Goal: Task Accomplishment & Management: Complete application form

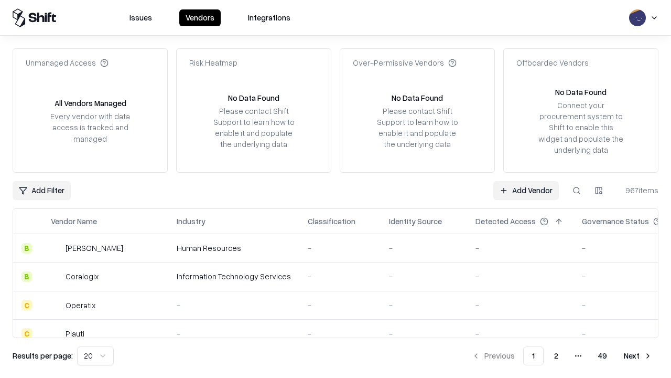
click at [526, 190] on link "Add Vendor" at bounding box center [527, 190] width 66 height 19
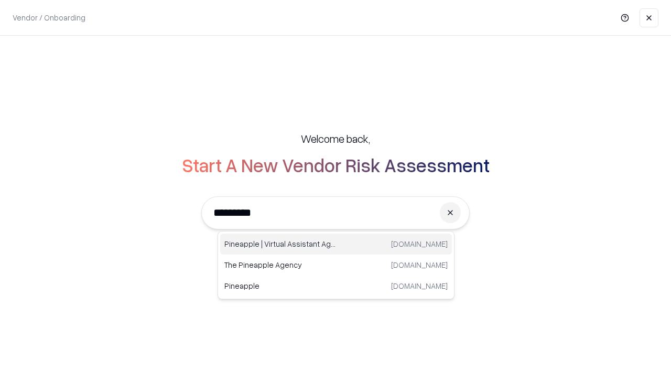
click at [336, 244] on div "Pineapple | Virtual Assistant Agency trypineapple.com" at bounding box center [336, 243] width 232 height 21
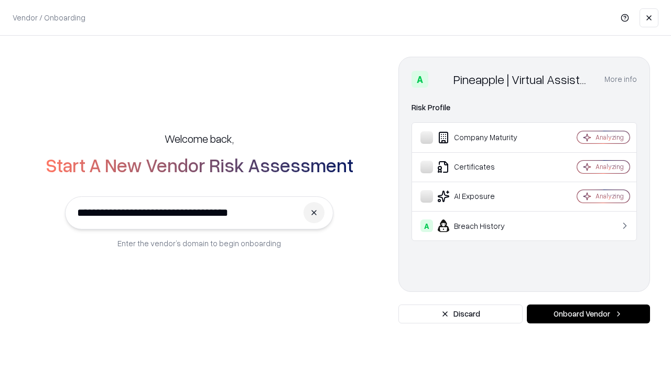
type input "**********"
click at [589, 314] on button "Onboard Vendor" at bounding box center [588, 313] width 123 height 19
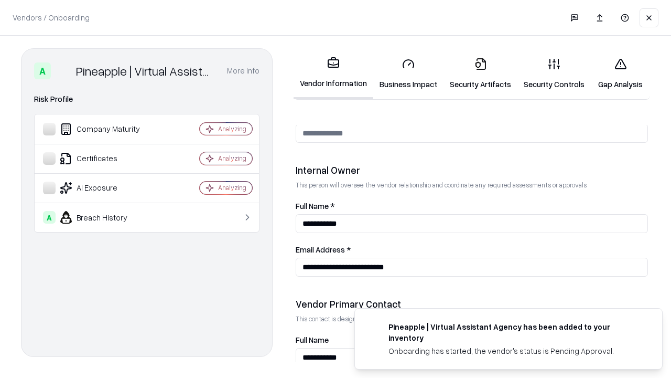
scroll to position [543, 0]
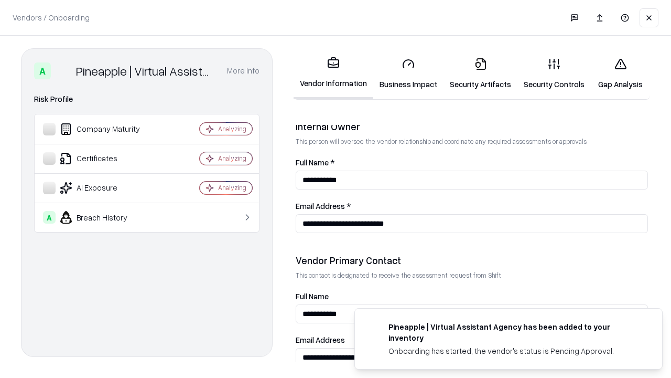
click at [480, 73] on link "Security Artifacts" at bounding box center [481, 73] width 74 height 49
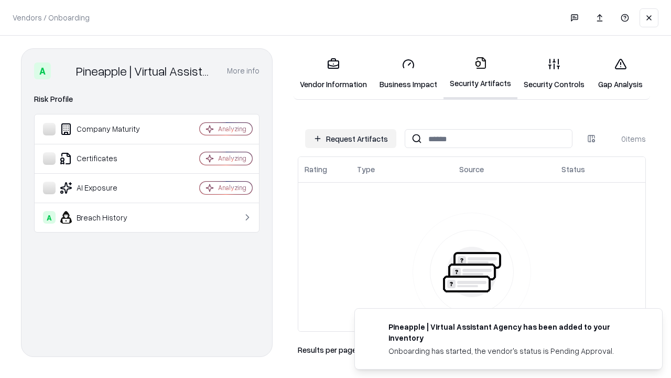
click at [351, 138] on button "Request Artifacts" at bounding box center [350, 138] width 91 height 19
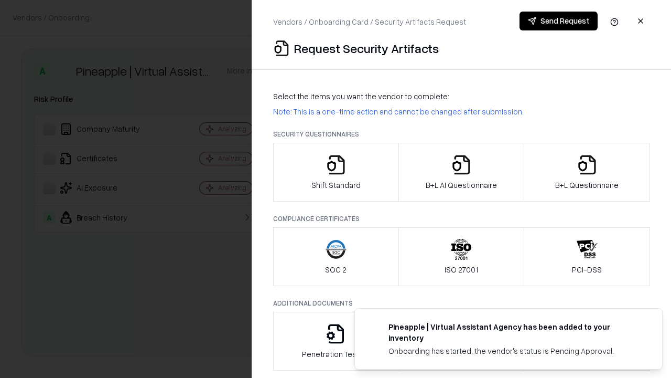
click at [587, 172] on icon "button" at bounding box center [587, 164] width 21 height 21
click at [461, 172] on icon "button" at bounding box center [461, 164] width 21 height 21
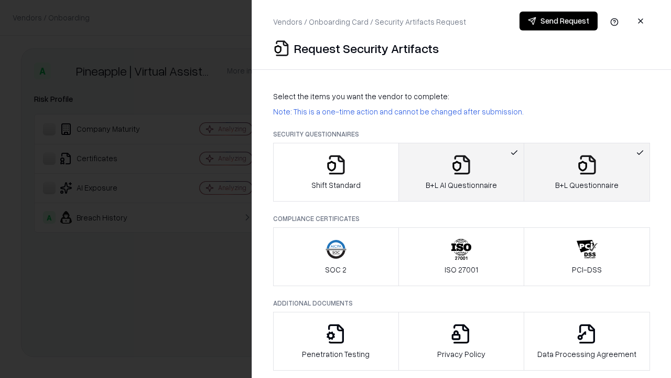
click at [559, 21] on button "Send Request" at bounding box center [559, 21] width 78 height 19
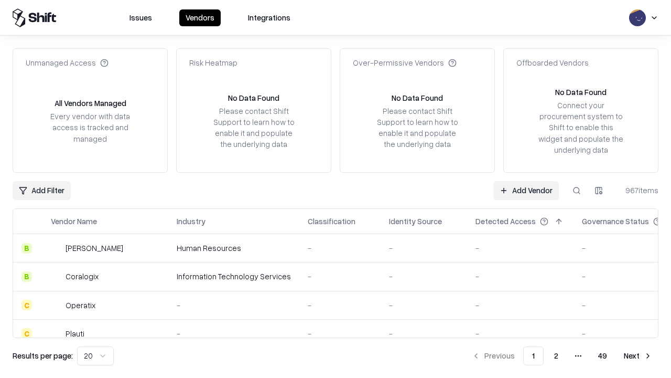
click at [577, 190] on button at bounding box center [577, 190] width 19 height 19
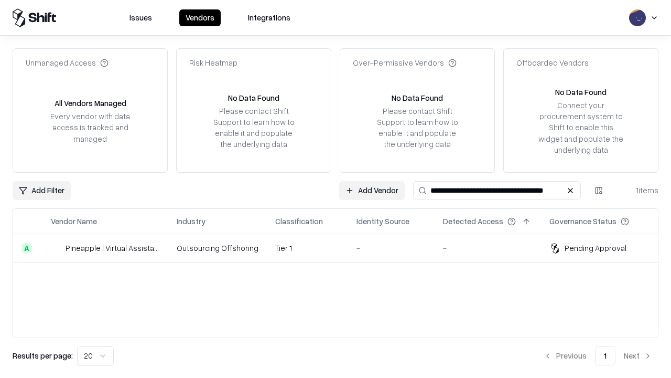
type input "**********"
click at [342, 248] on td "Tier 1" at bounding box center [307, 248] width 81 height 28
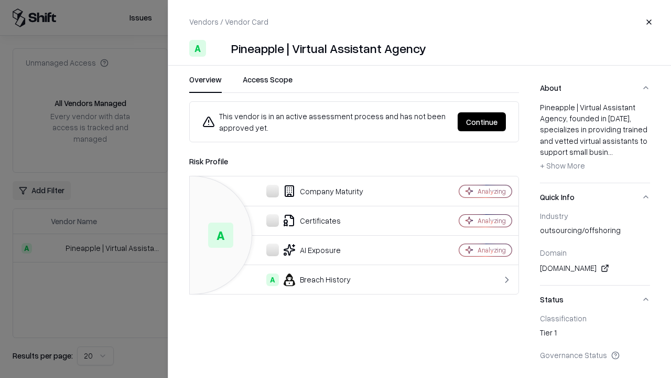
click at [482, 122] on button "Continue" at bounding box center [482, 121] width 48 height 19
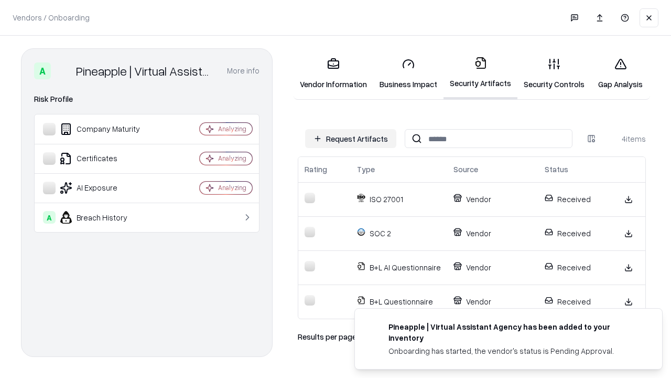
click at [621, 73] on link "Gap Analysis" at bounding box center [620, 73] width 59 height 49
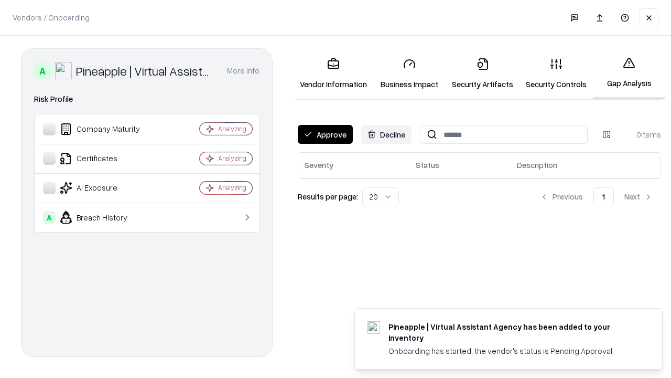
click at [325, 134] on button "Approve" at bounding box center [325, 134] width 55 height 19
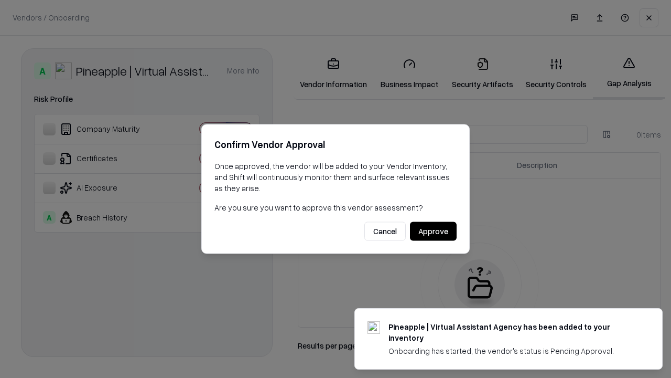
click at [433, 231] on button "Approve" at bounding box center [433, 231] width 47 height 19
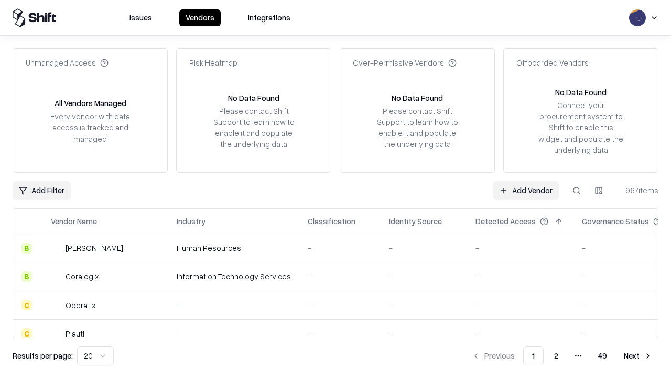
type input "**********"
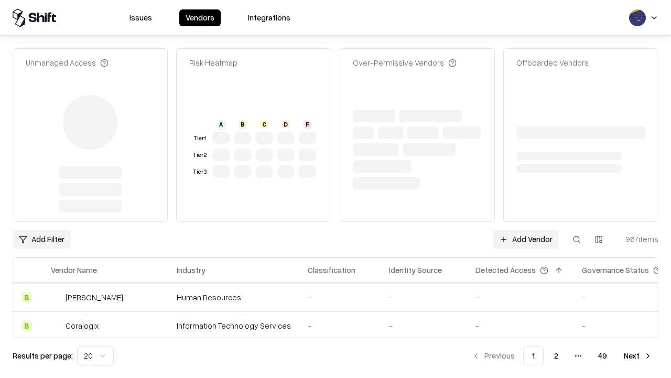
click at [526, 230] on link "Add Vendor" at bounding box center [527, 239] width 66 height 19
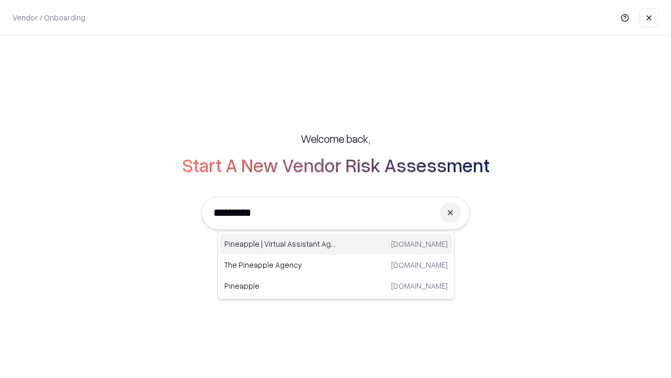
click at [336, 244] on div "Pineapple | Virtual Assistant Agency trypineapple.com" at bounding box center [336, 243] width 232 height 21
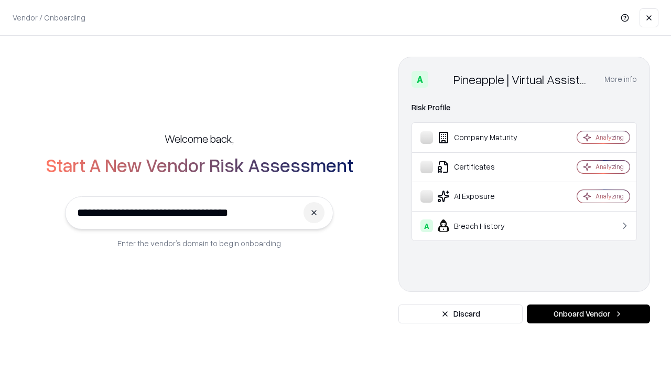
type input "**********"
click at [589, 314] on button "Onboard Vendor" at bounding box center [588, 313] width 123 height 19
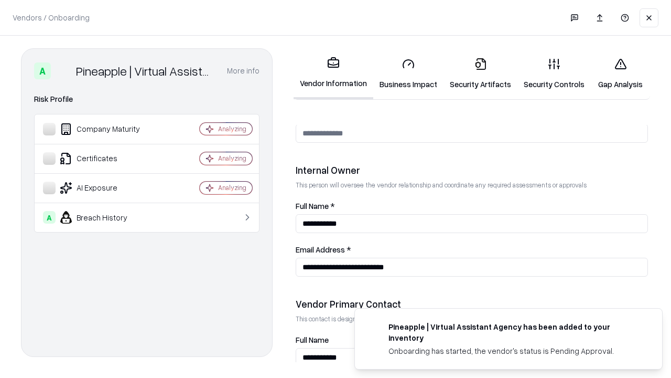
scroll to position [543, 0]
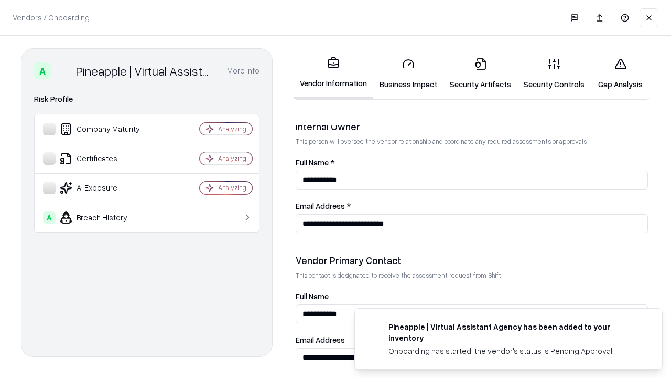
click at [621, 73] on link "Gap Analysis" at bounding box center [620, 73] width 59 height 49
